Goal: Information Seeking & Learning: Learn about a topic

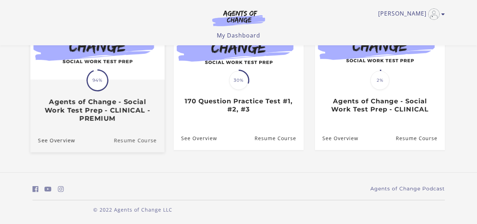
click at [145, 138] on link "Resume Course" at bounding box center [139, 140] width 51 height 24
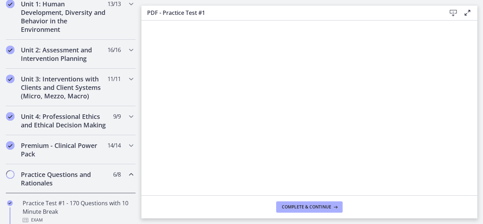
scroll to position [210, 0]
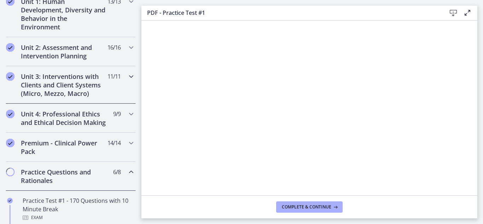
click at [57, 92] on h2 "Unit 3: Interventions with Clients and Client Systems (Micro, Mezzo, Macro)" at bounding box center [64, 84] width 86 height 25
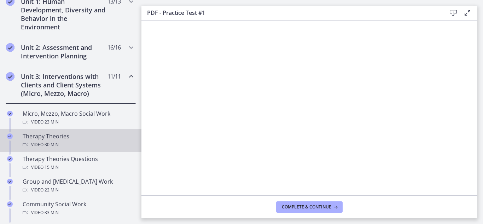
click at [46, 139] on div "Therapy Theories Video · 30 min" at bounding box center [78, 140] width 110 height 17
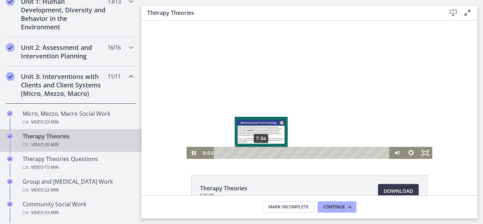
click at [259, 152] on div "7:34" at bounding box center [302, 153] width 167 height 12
click at [257, 151] on div "Playbar" at bounding box center [259, 153] width 4 height 4
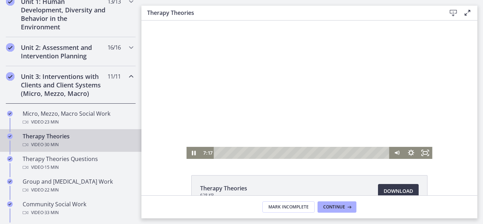
click at [307, 110] on div at bounding box center [309, 89] width 246 height 138
click at [296, 97] on div at bounding box center [309, 89] width 246 height 138
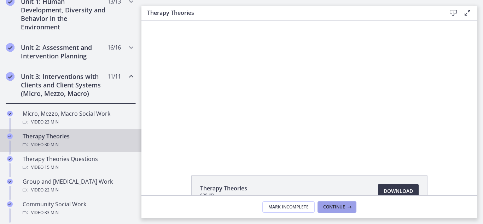
click at [333, 201] on button "Continue" at bounding box center [336, 206] width 39 height 11
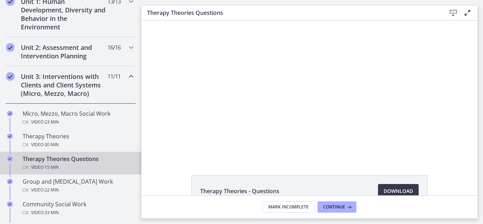
click at [213, 170] on div "Therapy Theories - Questions Download Opens in a new window" at bounding box center [309, 107] width 336 height 175
click at [213, 171] on div "Therapy Theories - Questions Download Opens in a new window" at bounding box center [309, 107] width 336 height 175
click at [242, 163] on div "Therapy Theories - Questions Download Opens in a new window" at bounding box center [309, 107] width 336 height 175
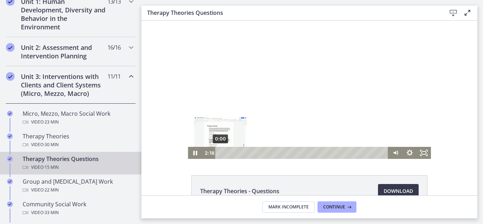
click at [221, 151] on div "0:00" at bounding box center [303, 153] width 164 height 12
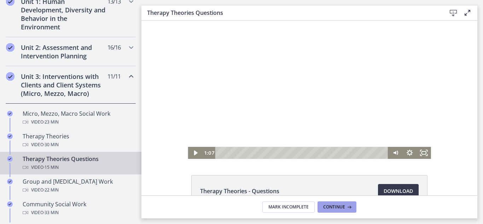
click at [332, 204] on span "Continue" at bounding box center [334, 207] width 22 height 6
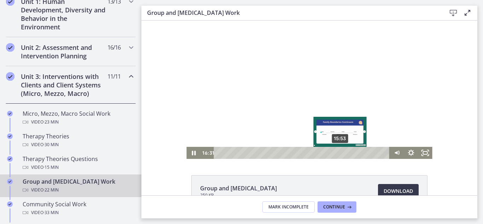
click at [338, 152] on div "15:53" at bounding box center [302, 153] width 167 height 12
click at [330, 208] on span "Continue" at bounding box center [334, 207] width 22 height 6
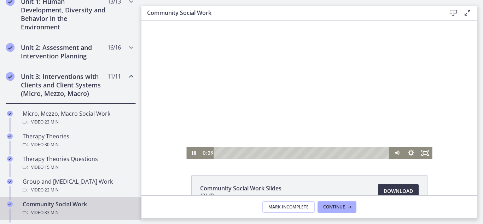
click at [328, 84] on div at bounding box center [309, 89] width 246 height 138
